Goal: Transaction & Acquisition: Purchase product/service

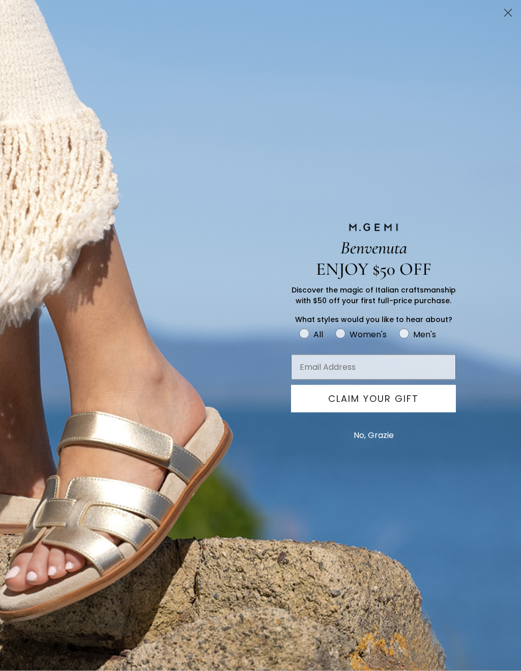
scroll to position [1281, 0]
click at [389, 432] on button "No, Grazie" at bounding box center [373, 435] width 50 height 25
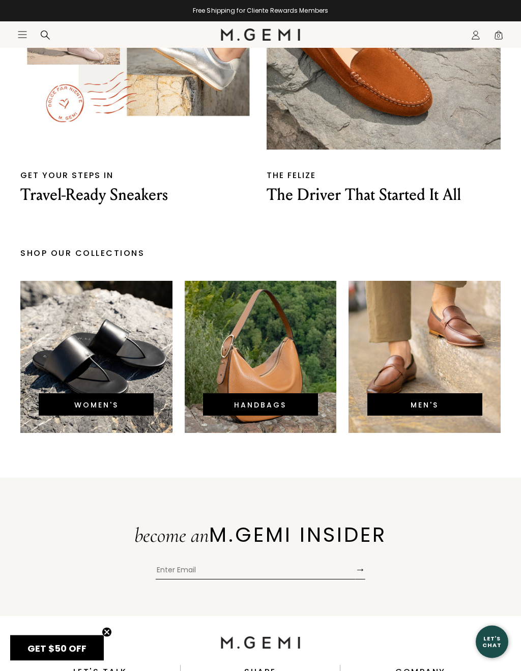
scroll to position [1753, 0]
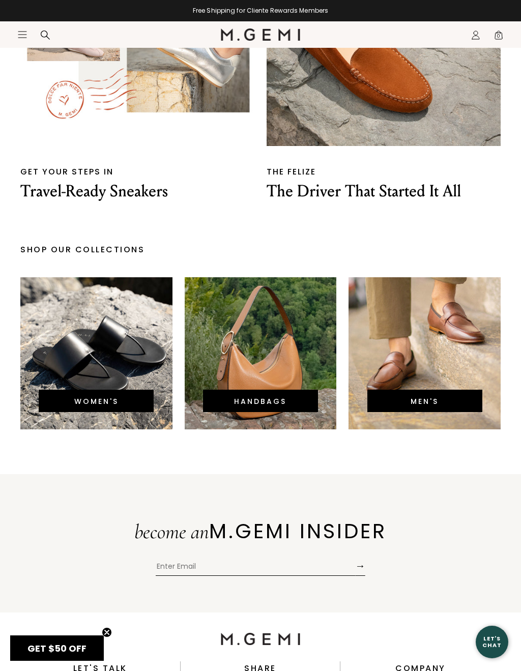
click at [127, 389] on div "WOMEN'S" at bounding box center [96, 400] width 115 height 22
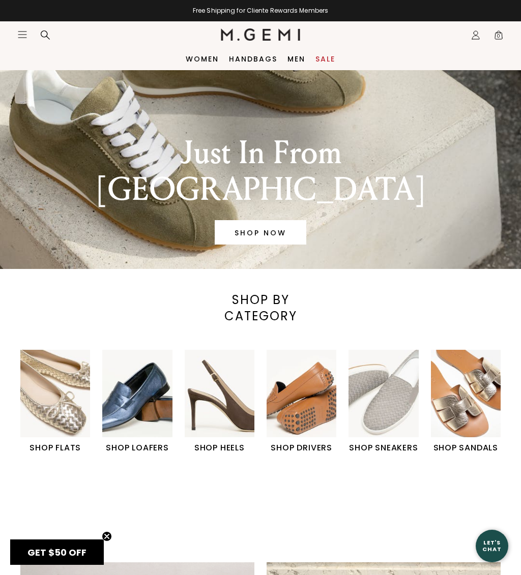
scroll to position [52, 0]
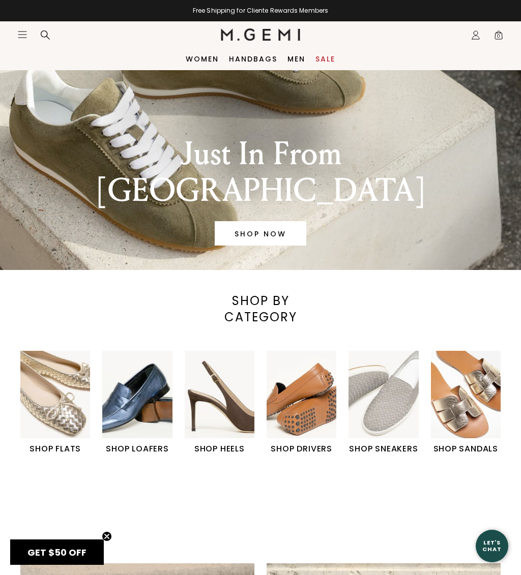
click at [468, 405] on img "6 / 6" at bounding box center [466, 394] width 70 height 87
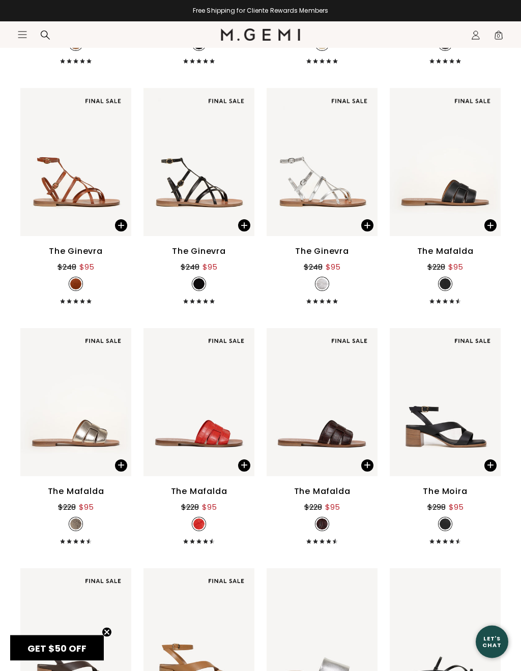
scroll to position [1353, 0]
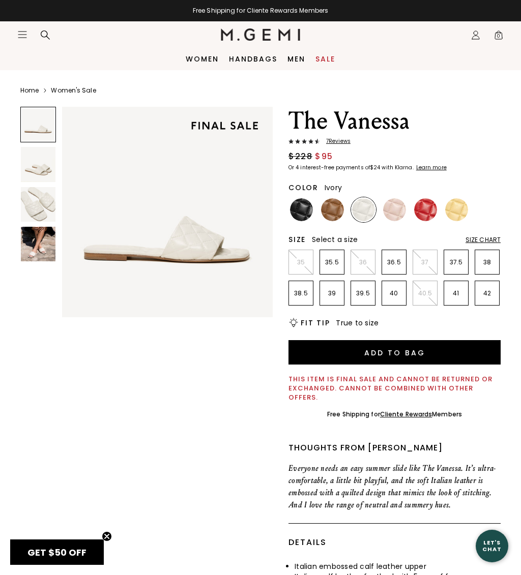
click at [39, 204] on img at bounding box center [38, 204] width 35 height 35
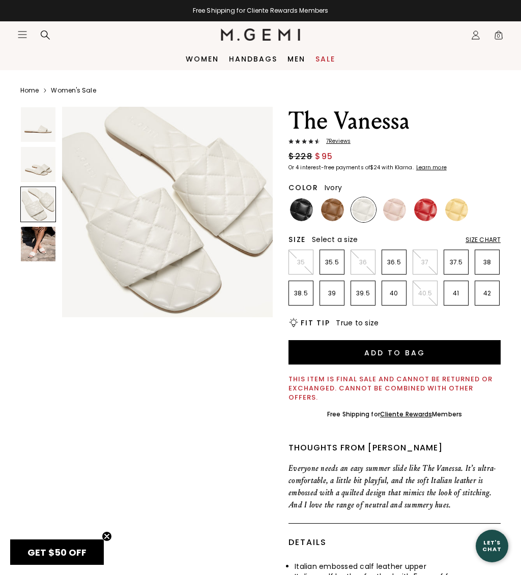
click at [304, 210] on img at bounding box center [301, 209] width 23 height 23
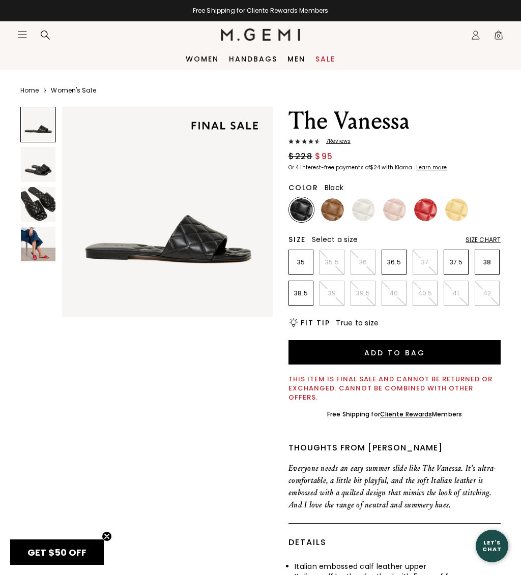
click at [44, 204] on img at bounding box center [38, 204] width 35 height 35
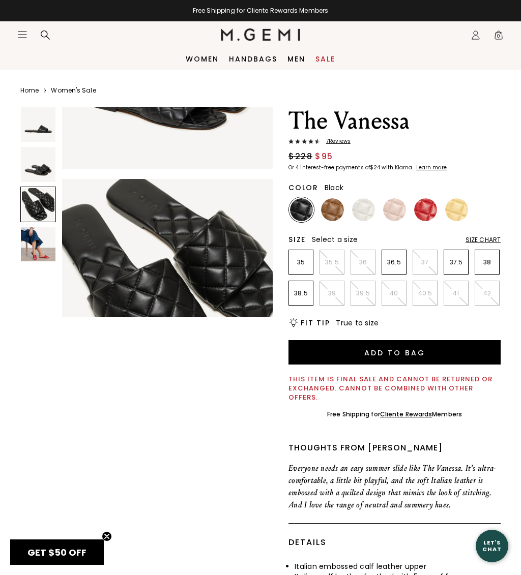
scroll to position [441, 0]
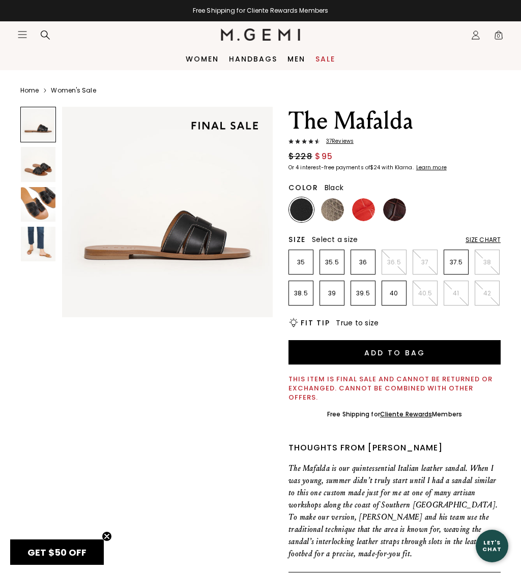
click at [46, 205] on img at bounding box center [38, 204] width 35 height 35
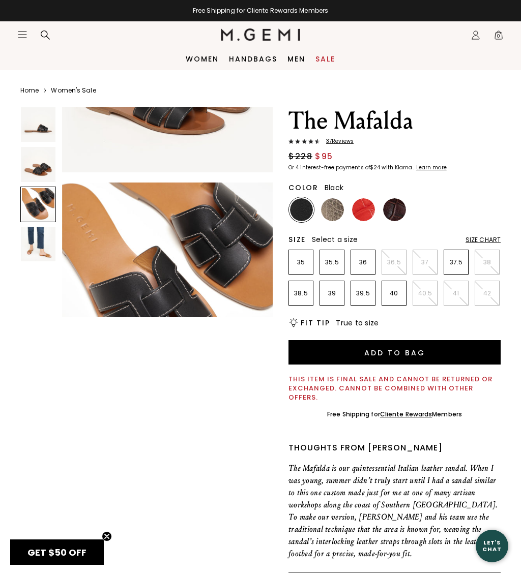
scroll to position [441, 0]
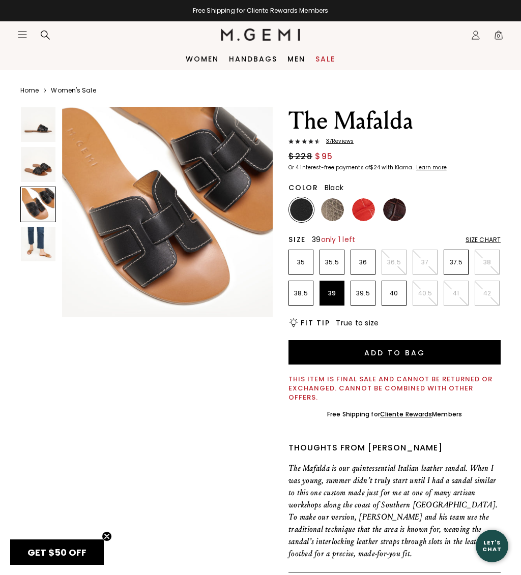
click at [337, 294] on p "39" at bounding box center [332, 293] width 24 height 8
